Goal: Contribute content

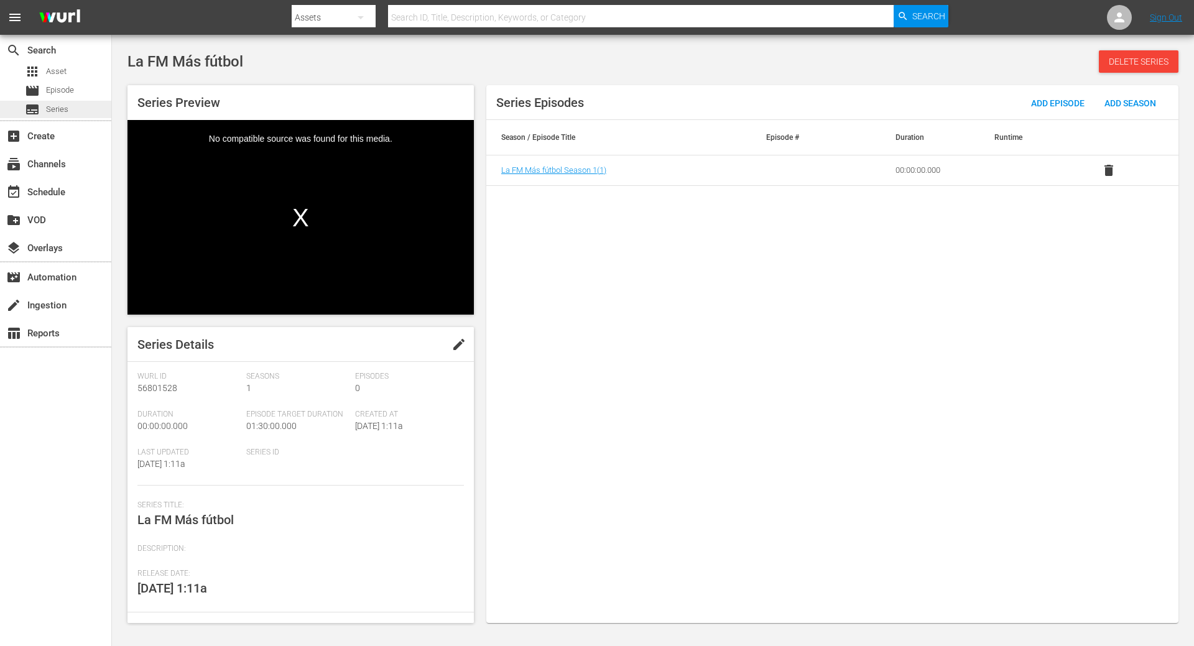
drag, startPoint x: 56, startPoint y: 108, endPoint x: 47, endPoint y: 107, distance: 9.4
click at [47, 107] on span "Series" at bounding box center [57, 109] width 22 height 12
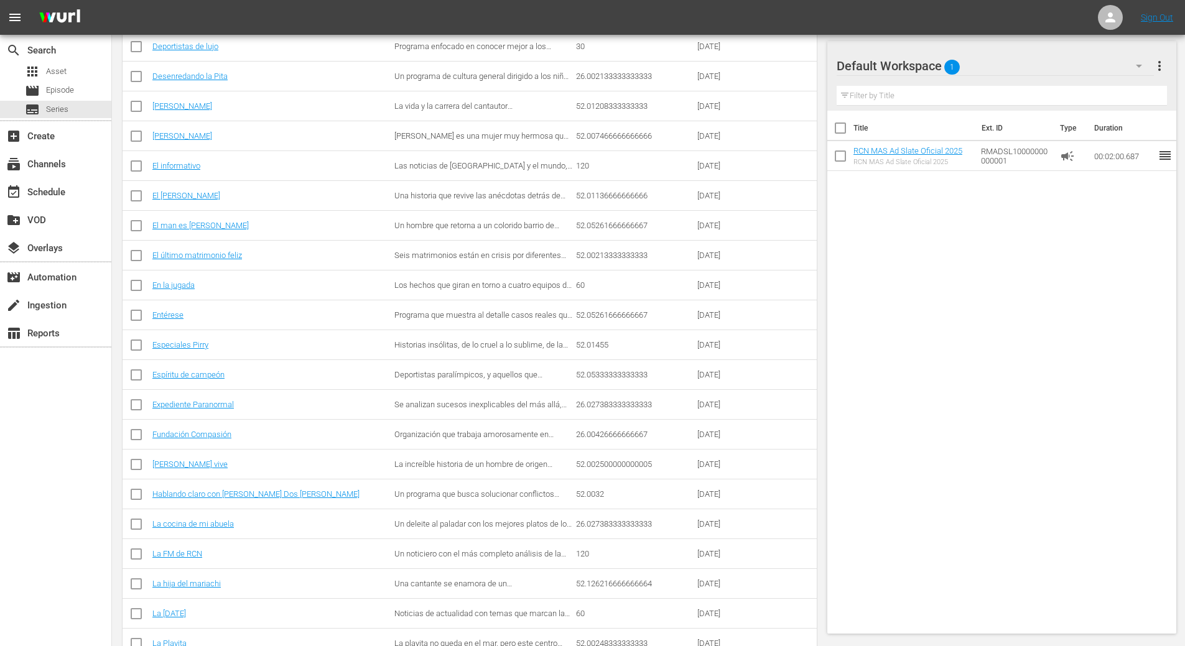
scroll to position [638, 0]
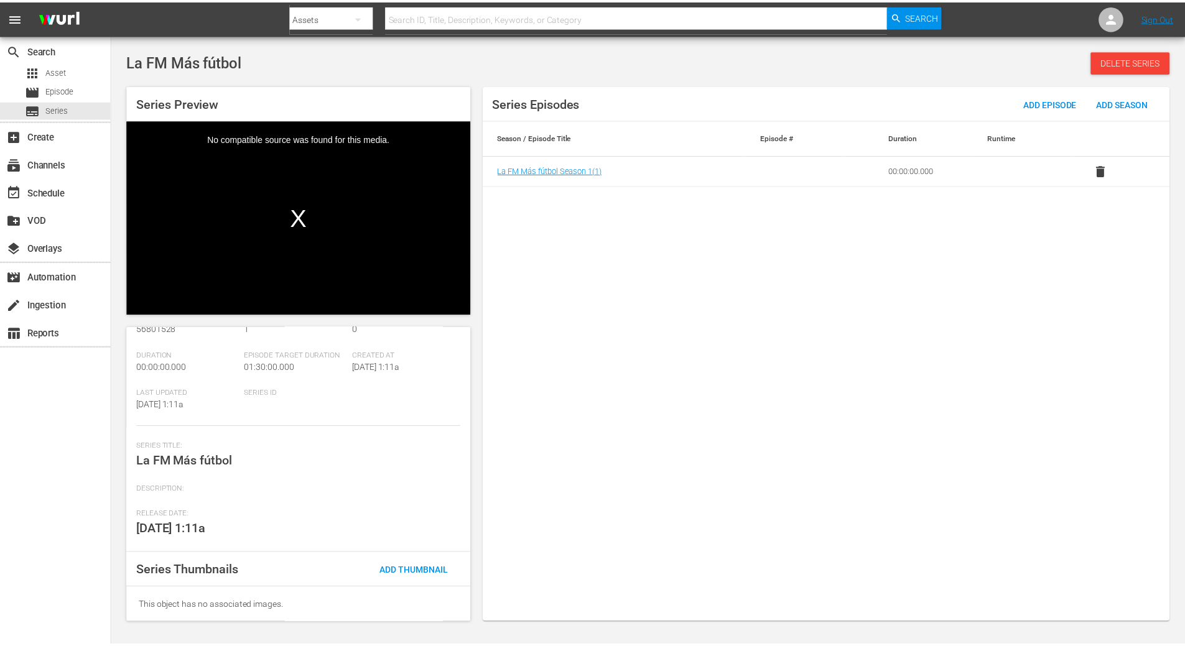
scroll to position [60, 0]
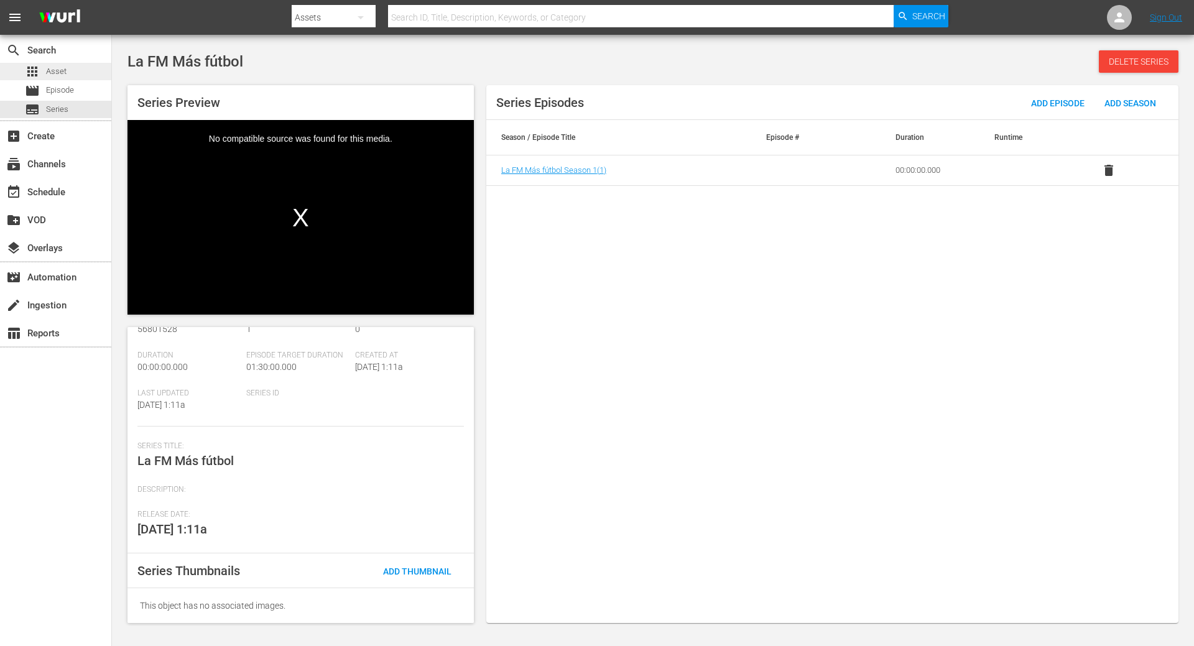
drag, startPoint x: 60, startPoint y: 109, endPoint x: 51, endPoint y: 71, distance: 39.7
drag, startPoint x: 51, startPoint y: 71, endPoint x: 37, endPoint y: 110, distance: 41.7
click at [37, 110] on span "subtitles" at bounding box center [32, 109] width 15 height 15
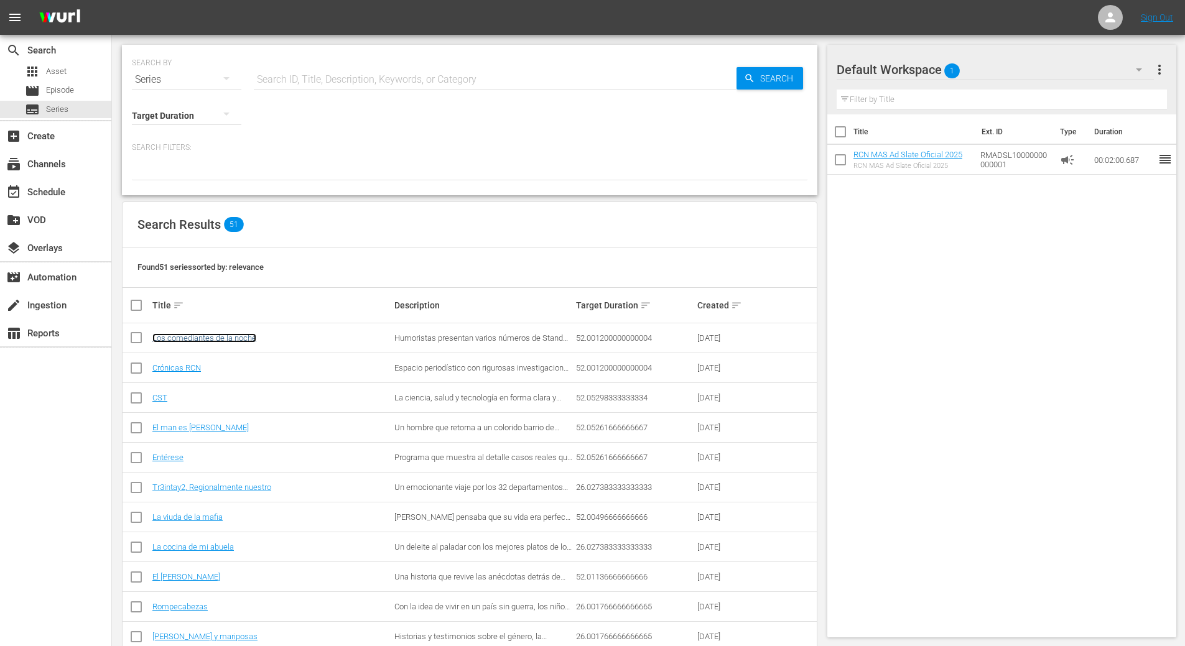
drag, startPoint x: 196, startPoint y: 343, endPoint x: 191, endPoint y: 338, distance: 6.6
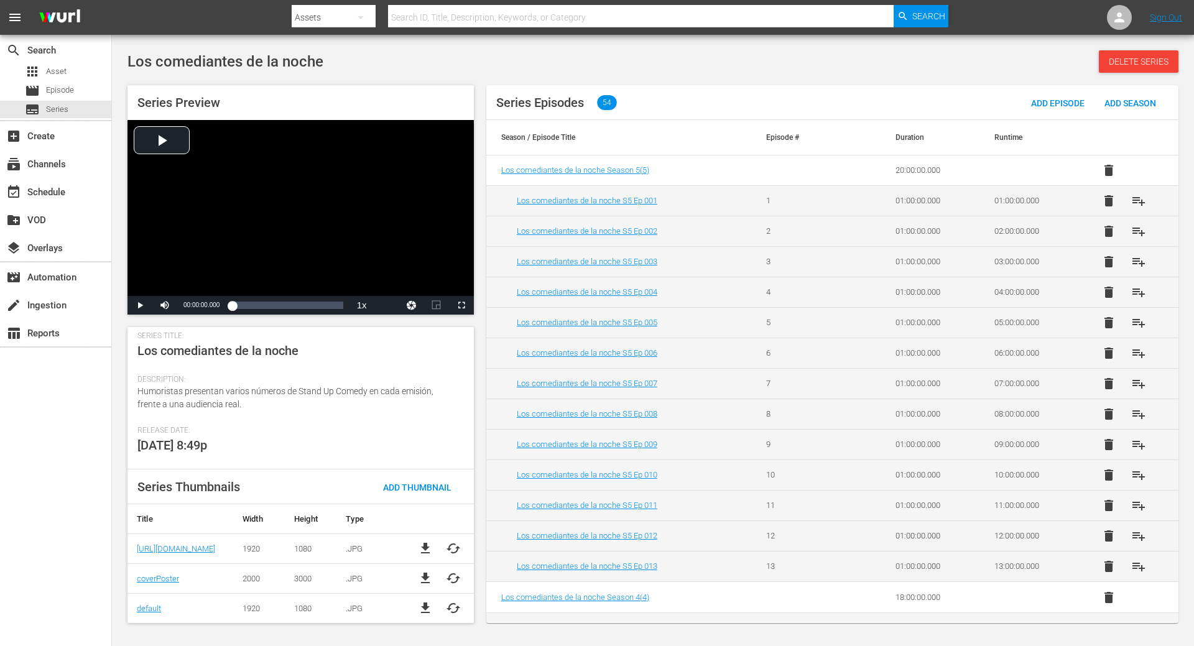
scroll to position [170, 0]
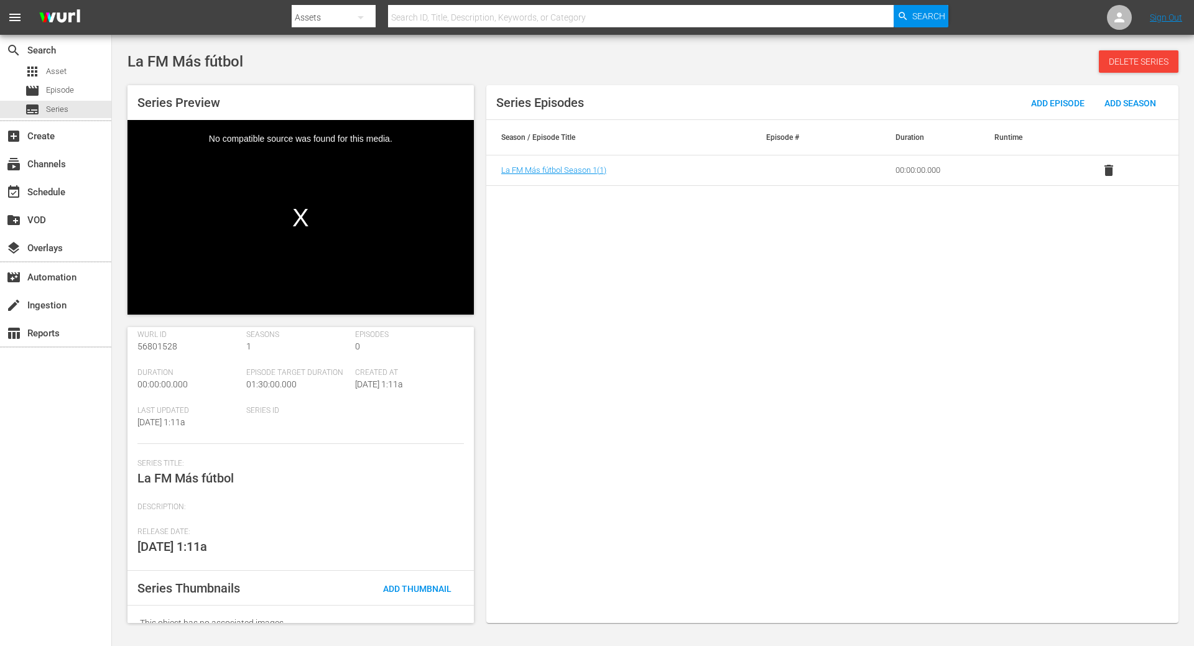
scroll to position [60, 0]
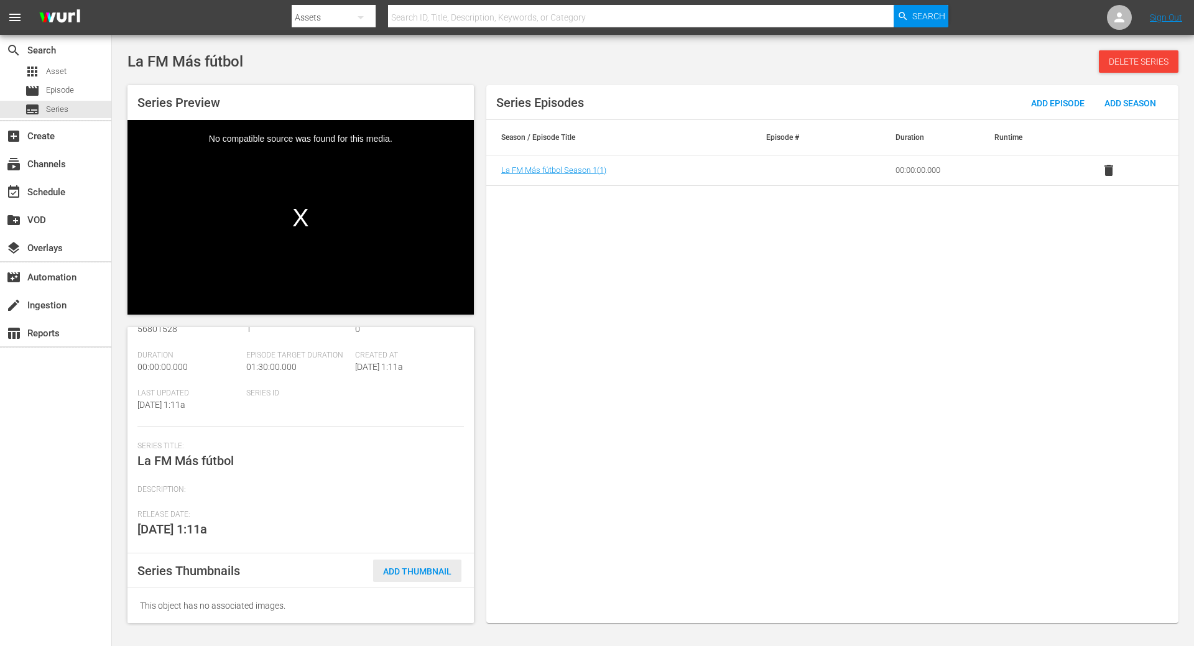
click at [424, 572] on span "Add Thumbnail" at bounding box center [417, 572] width 88 height 10
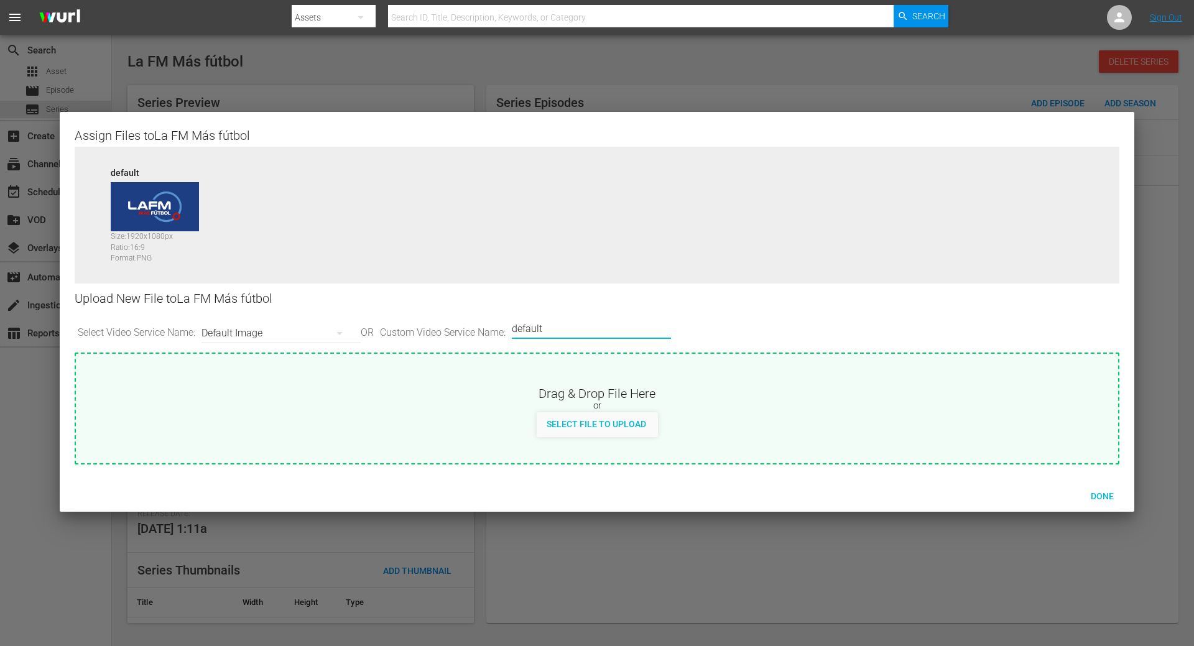
click at [542, 323] on input "default" at bounding box center [588, 329] width 153 height 30
type input "coverPoster"
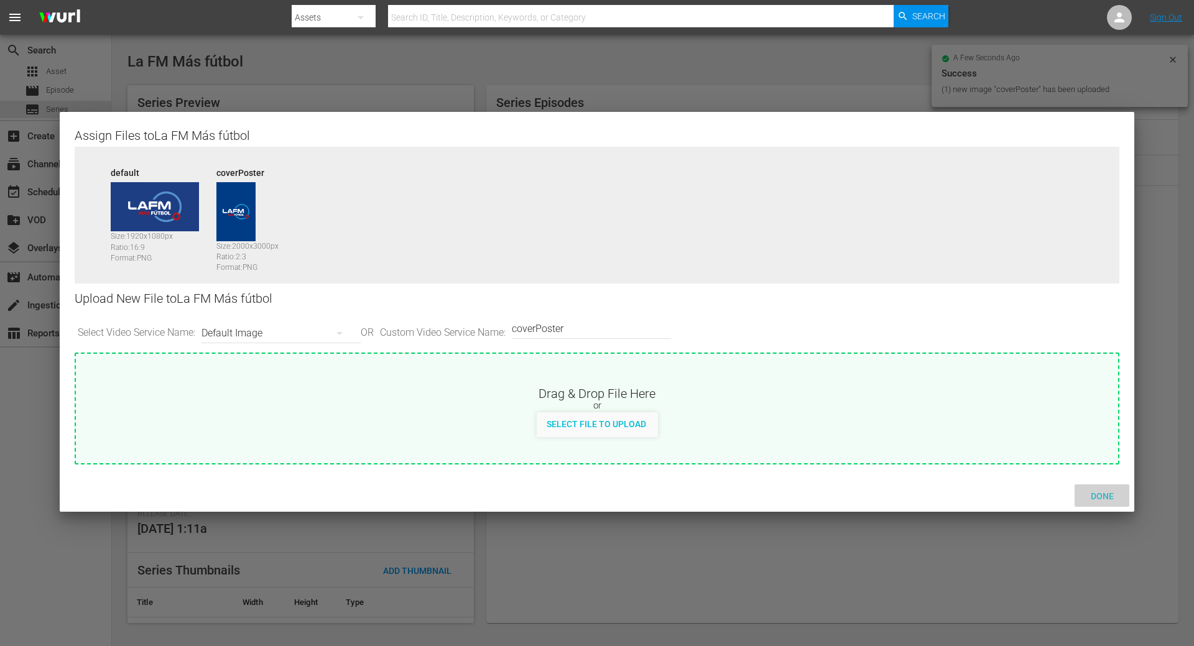
click at [1112, 495] on span "Done" at bounding box center [1102, 496] width 43 height 10
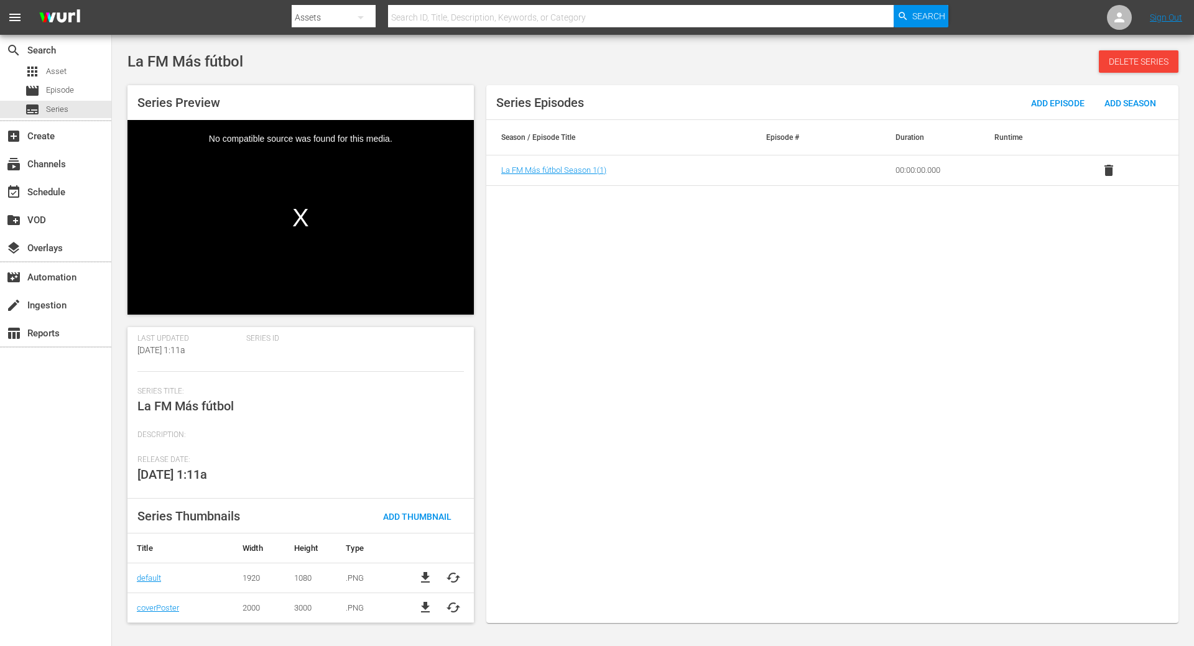
scroll to position [0, 0]
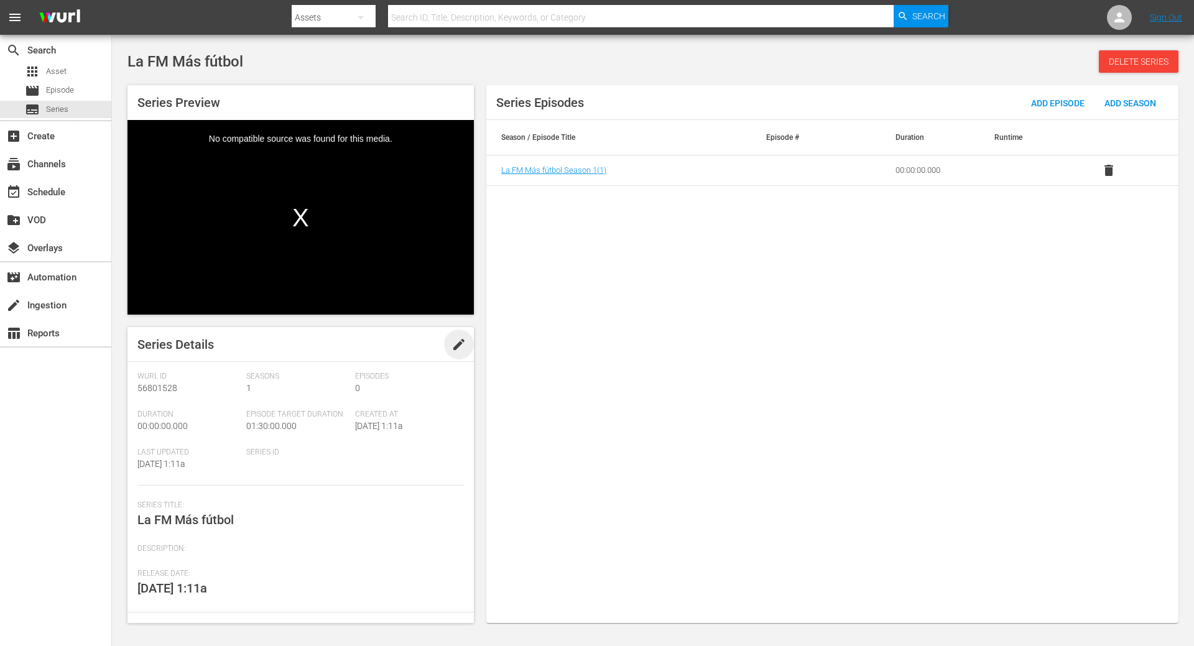
click at [452, 338] on span "edit" at bounding box center [459, 344] width 15 height 15
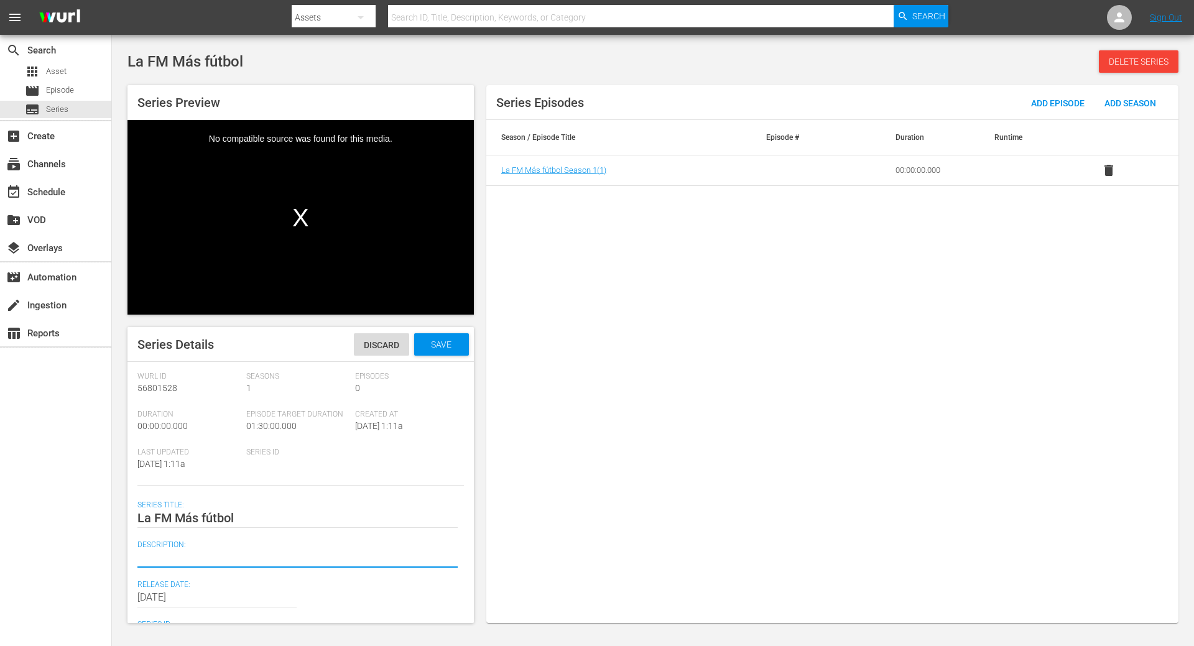
click at [170, 559] on textarea at bounding box center [297, 558] width 320 height 15
paste textarea "En LA FM MÁS FÚTBOL vives el juego desde adentro."
type textarea "En LA FM MÁS FÚTBOL vives el juego desde adentro."
click at [430, 351] on div "Save" at bounding box center [441, 344] width 55 height 22
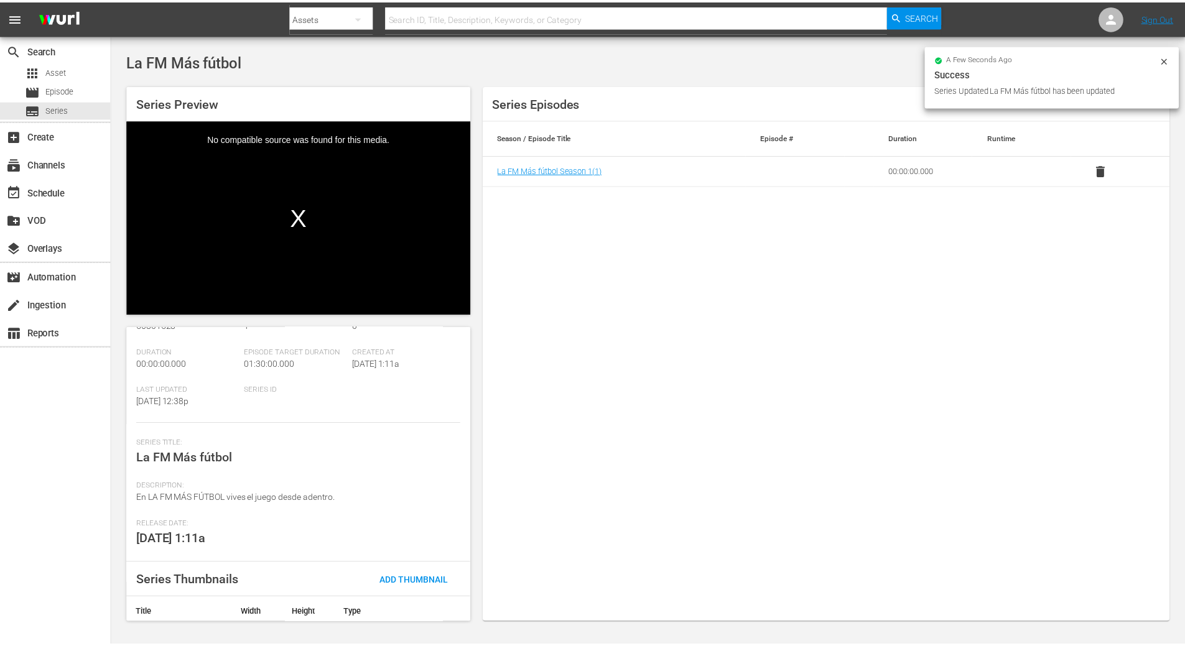
scroll to position [127, 0]
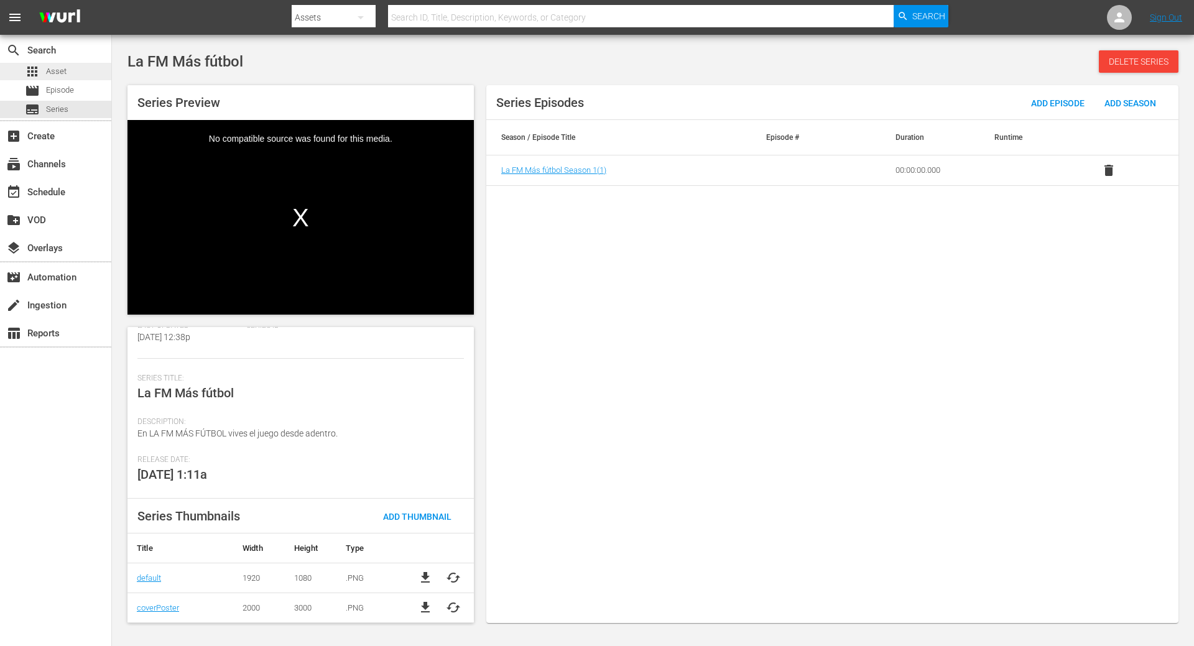
click at [37, 75] on span "apps" at bounding box center [32, 71] width 15 height 15
